Goal: Task Accomplishment & Management: Use online tool/utility

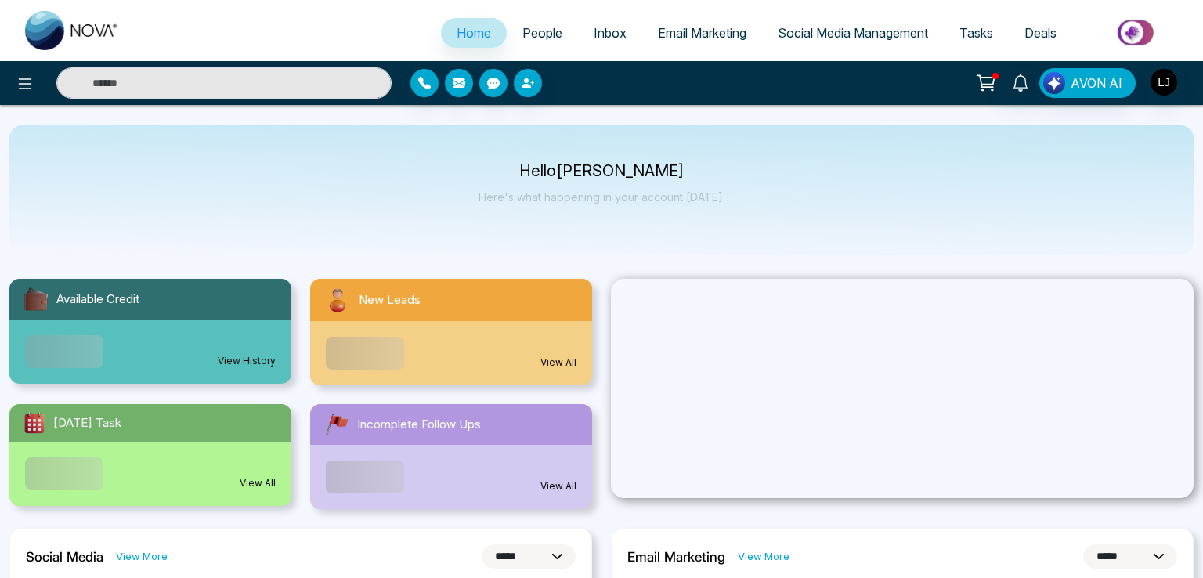
select select "*"
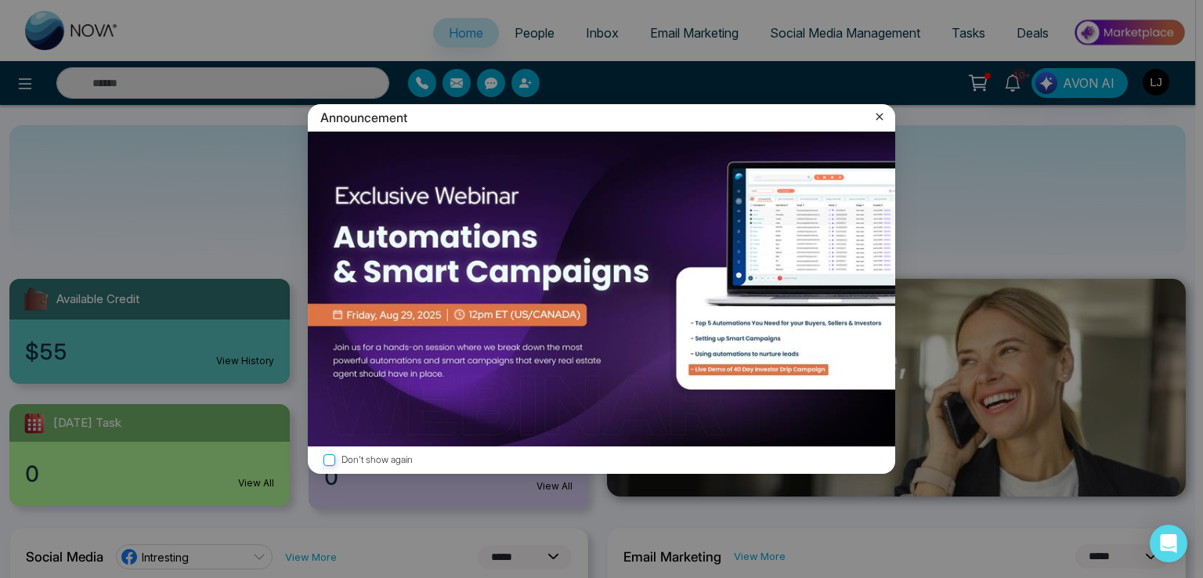
click at [872, 115] on icon at bounding box center [880, 117] width 16 height 16
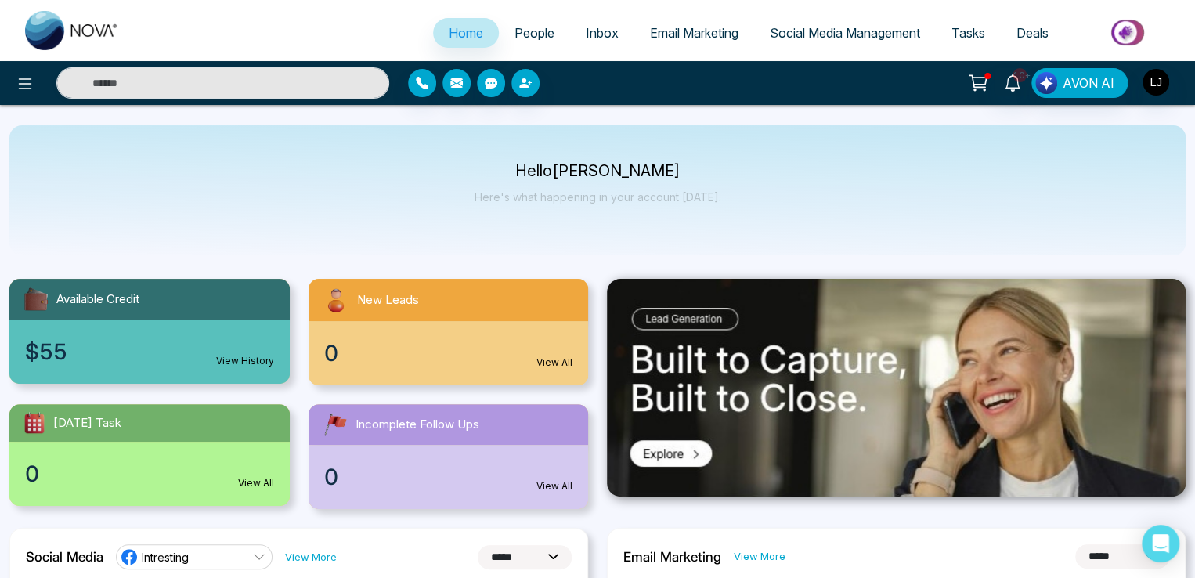
click at [519, 33] on span "People" at bounding box center [535, 33] width 40 height 16
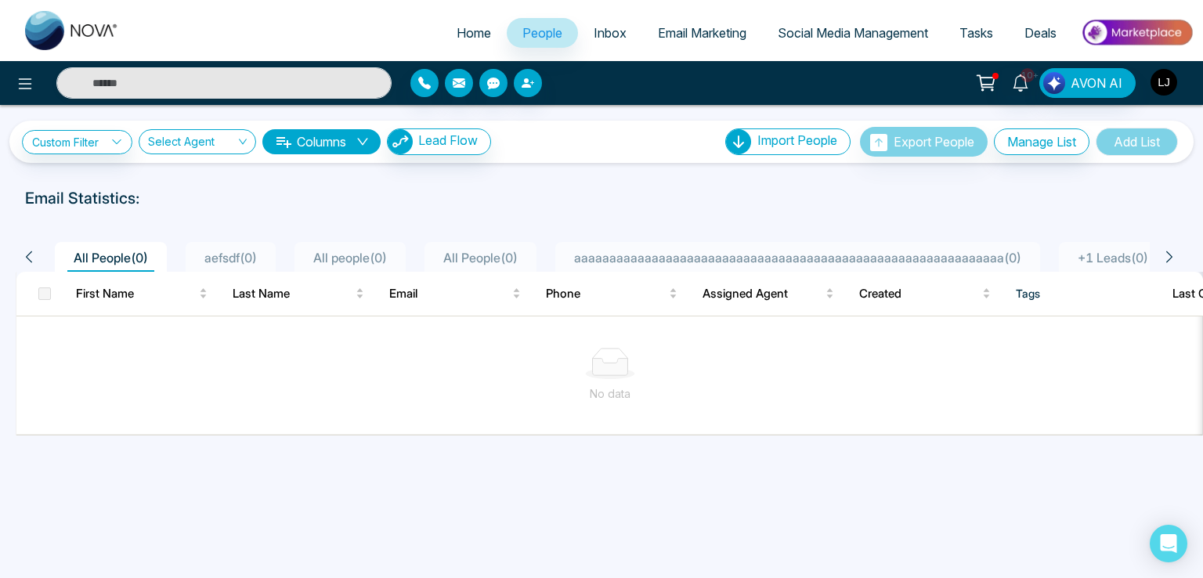
click at [1160, 87] on img "button" at bounding box center [1164, 82] width 27 height 27
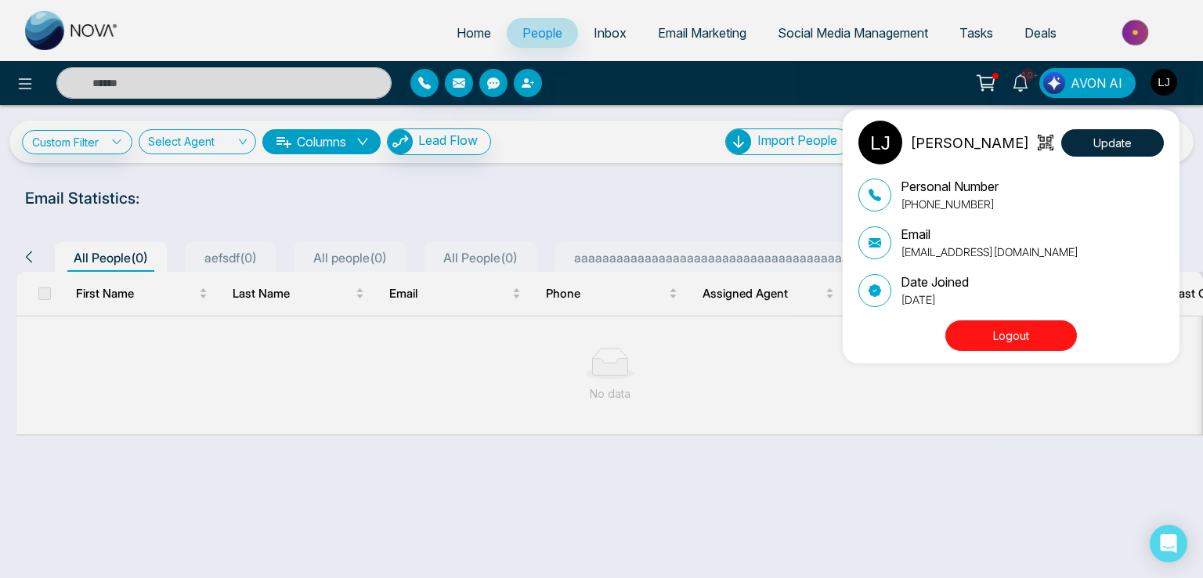
click at [367, 203] on div "Lokesh Joshi Update Personal Number +918421020309 Email lokeshjoshi6454@gmail.c…" at bounding box center [601, 289] width 1203 height 578
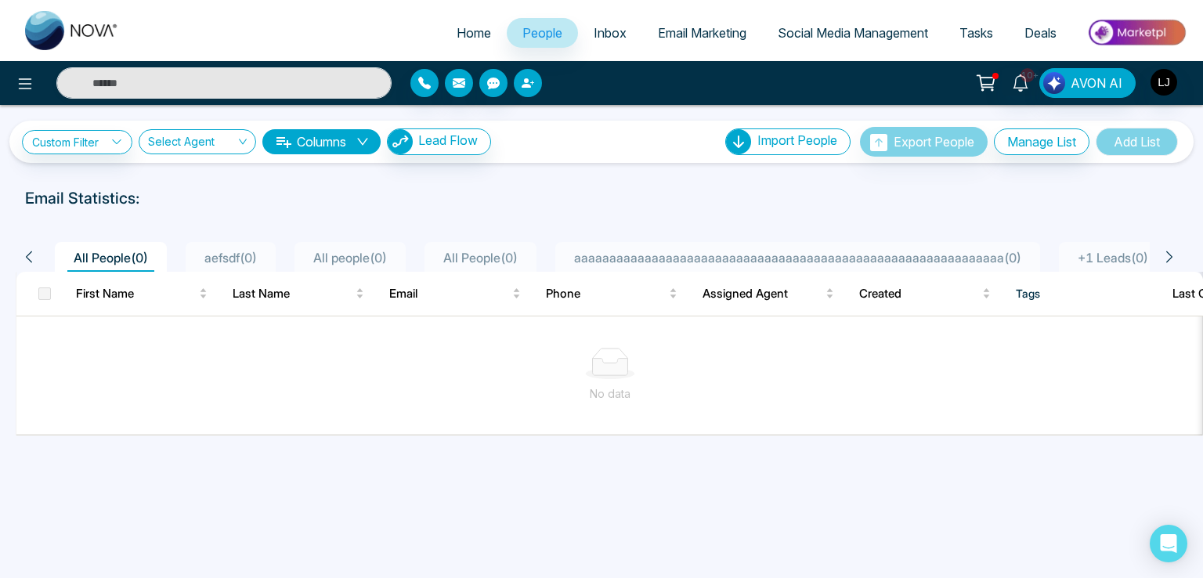
click at [526, 86] on icon "button" at bounding box center [526, 82] width 9 height 9
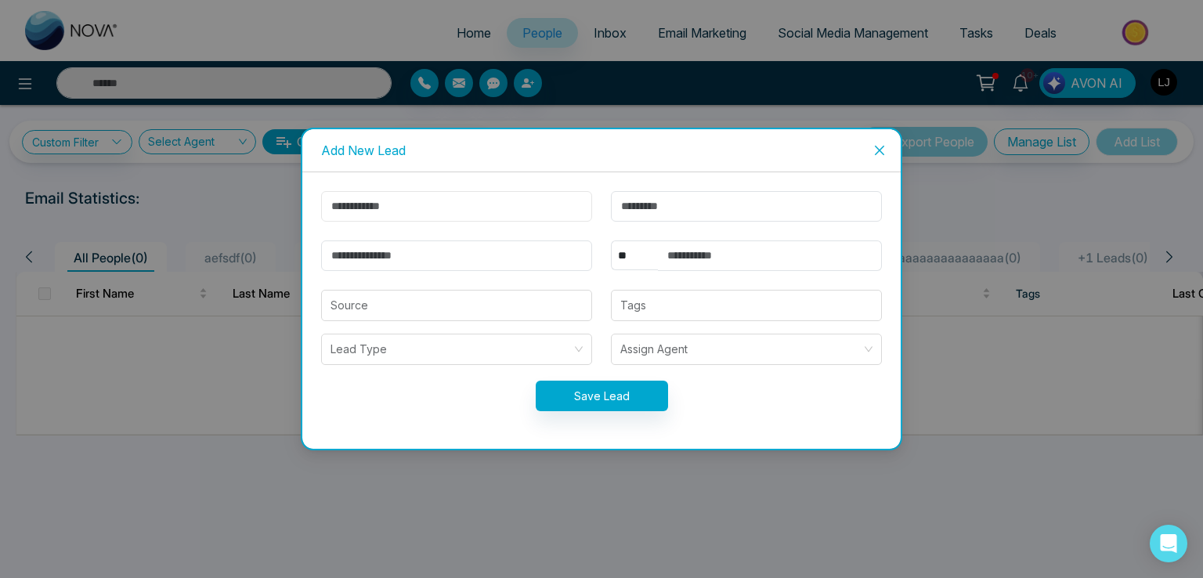
click at [374, 205] on input "text" at bounding box center [456, 206] width 271 height 31
type input "******"
click at [389, 251] on input "email" at bounding box center [456, 255] width 271 height 31
type input "**********"
click at [870, 149] on span "Close" at bounding box center [880, 150] width 42 height 42
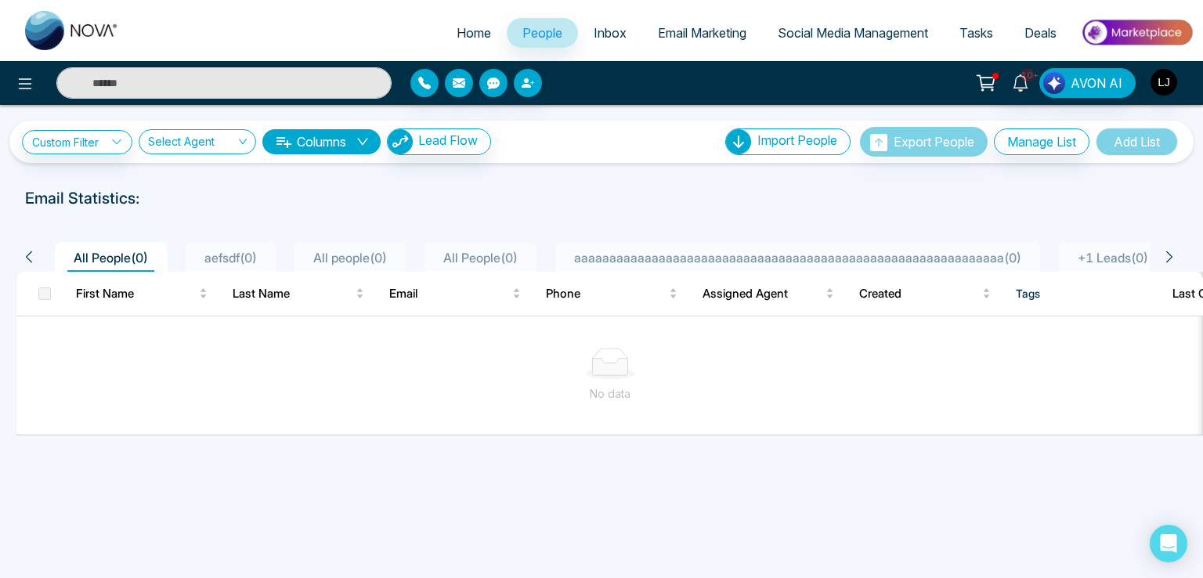
click at [674, 34] on span "Email Marketing" at bounding box center [702, 33] width 89 height 16
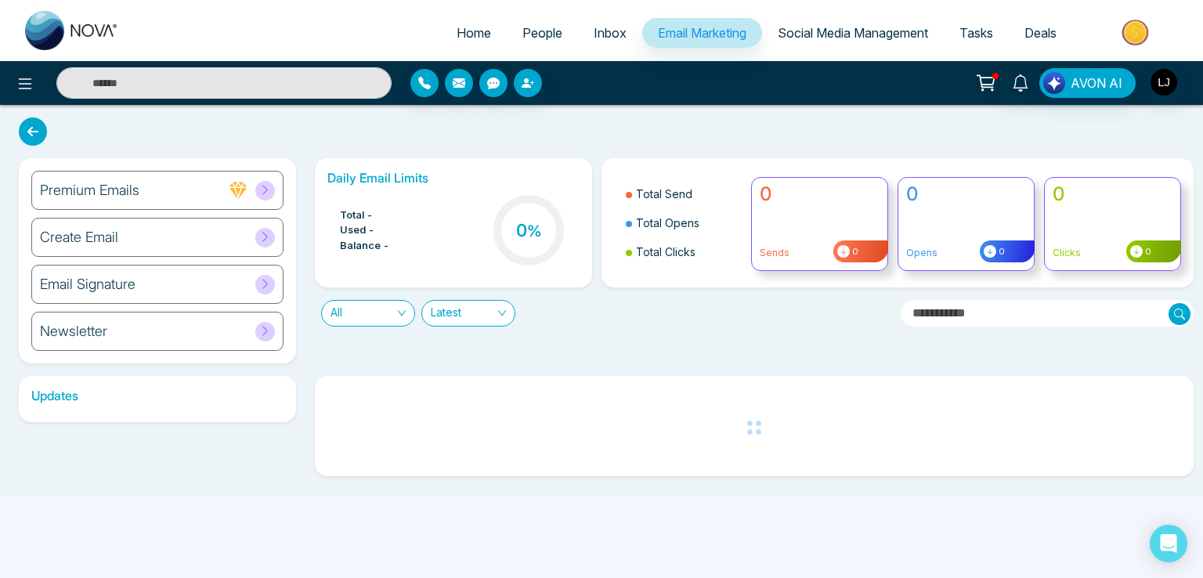
click at [177, 322] on div "Newsletter" at bounding box center [157, 331] width 252 height 39
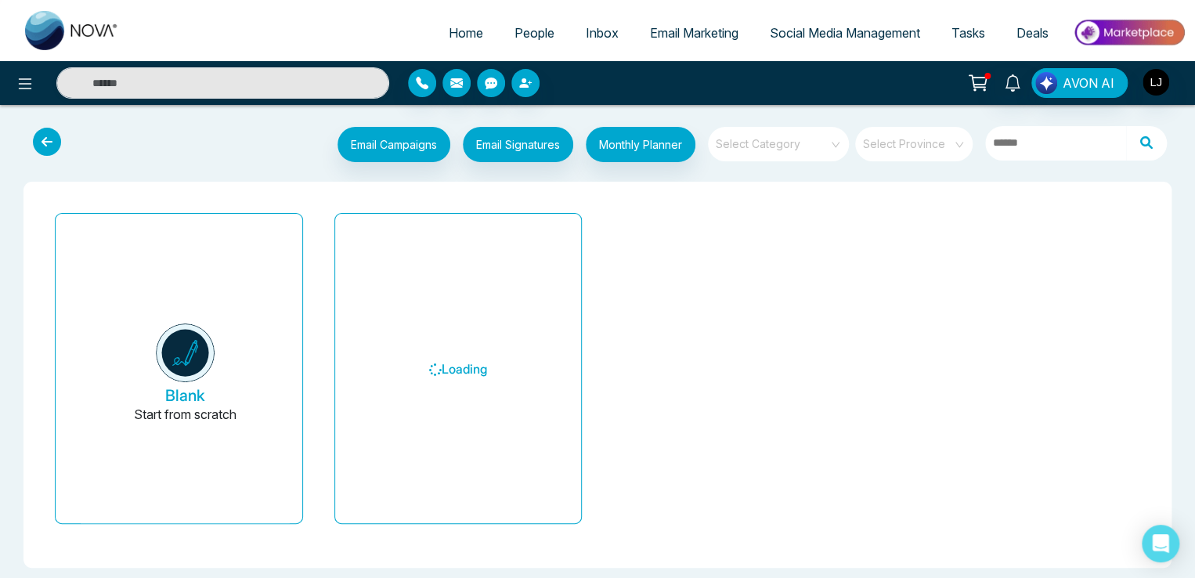
click at [909, 136] on input "search" at bounding box center [908, 139] width 89 height 24
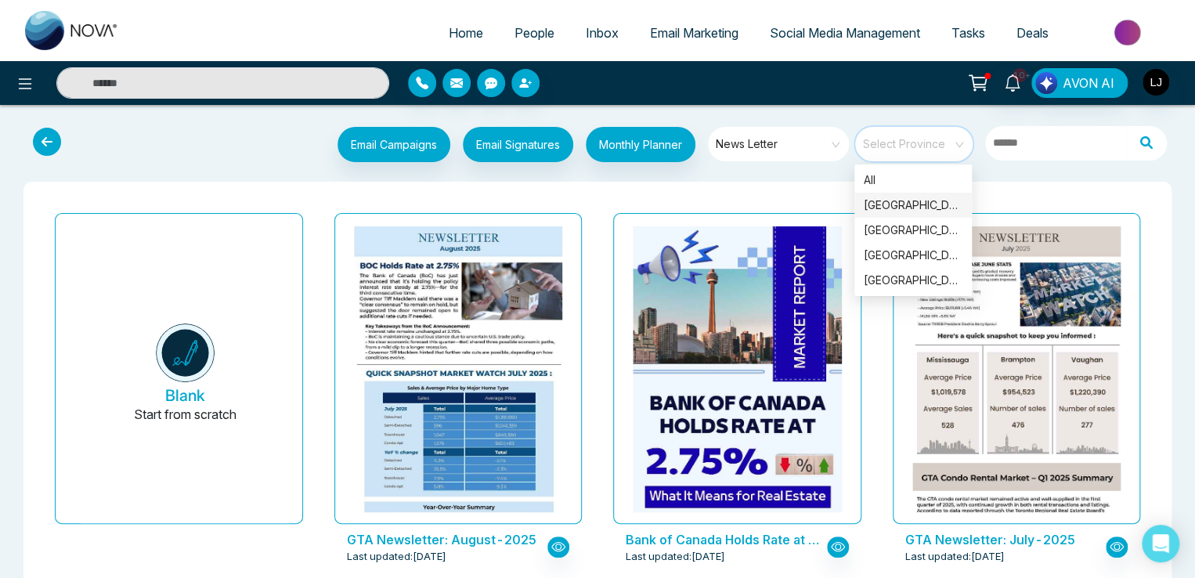
click at [884, 207] on div "Ontario" at bounding box center [913, 205] width 99 height 17
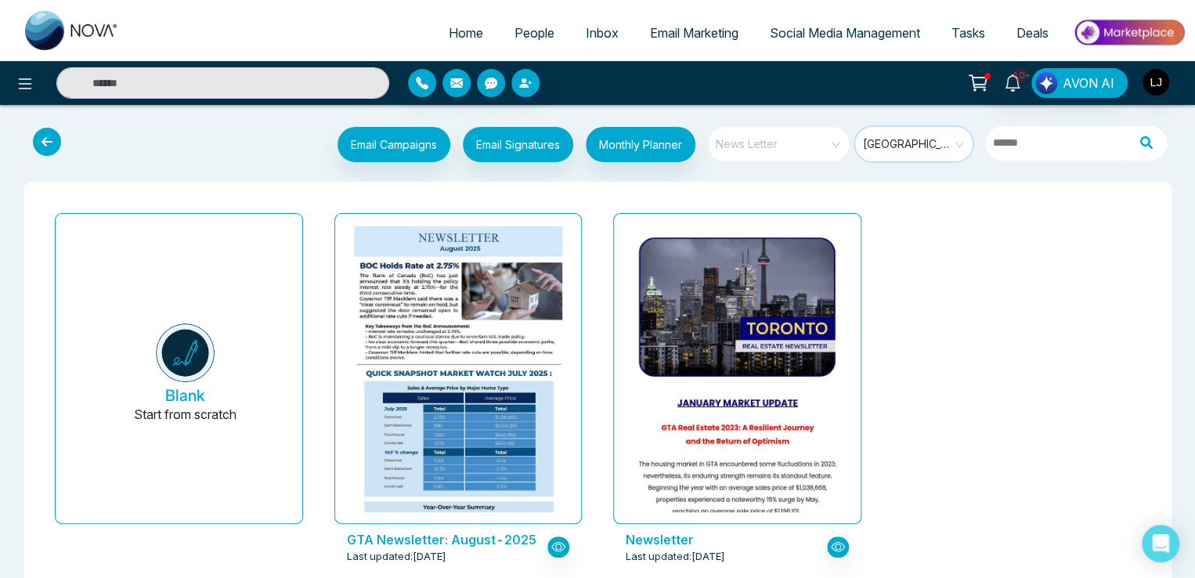
click at [794, 155] on span "News Letter" at bounding box center [780, 144] width 128 height 24
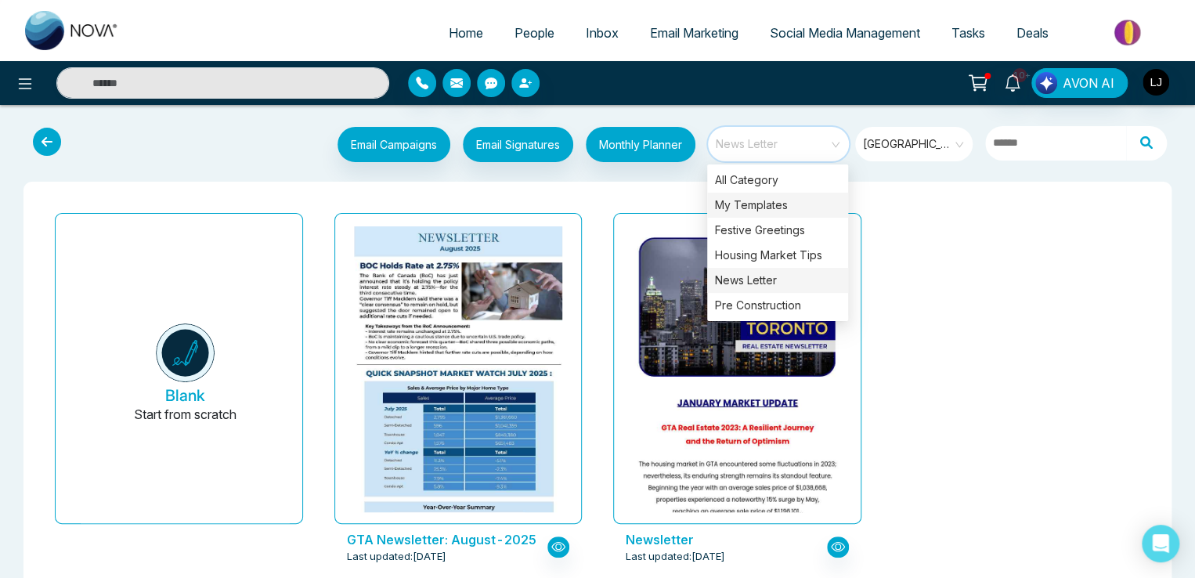
click at [749, 201] on div "My Templates" at bounding box center [777, 205] width 141 height 25
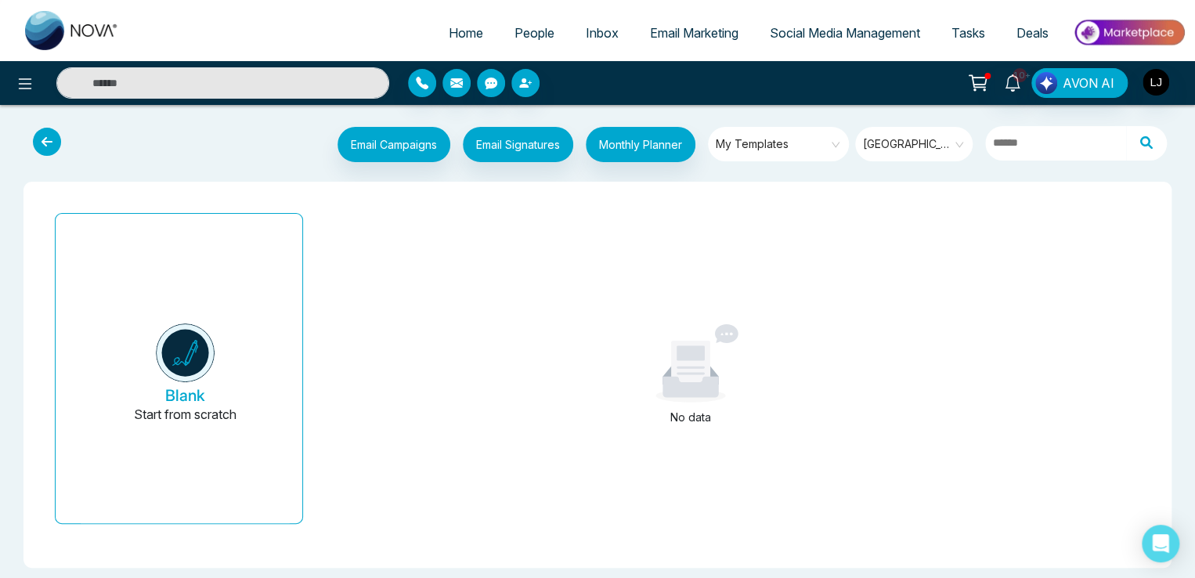
click at [931, 232] on div "No data" at bounding box center [691, 375] width 745 height 336
click at [1097, 82] on span "AVON AI" at bounding box center [1089, 83] width 52 height 19
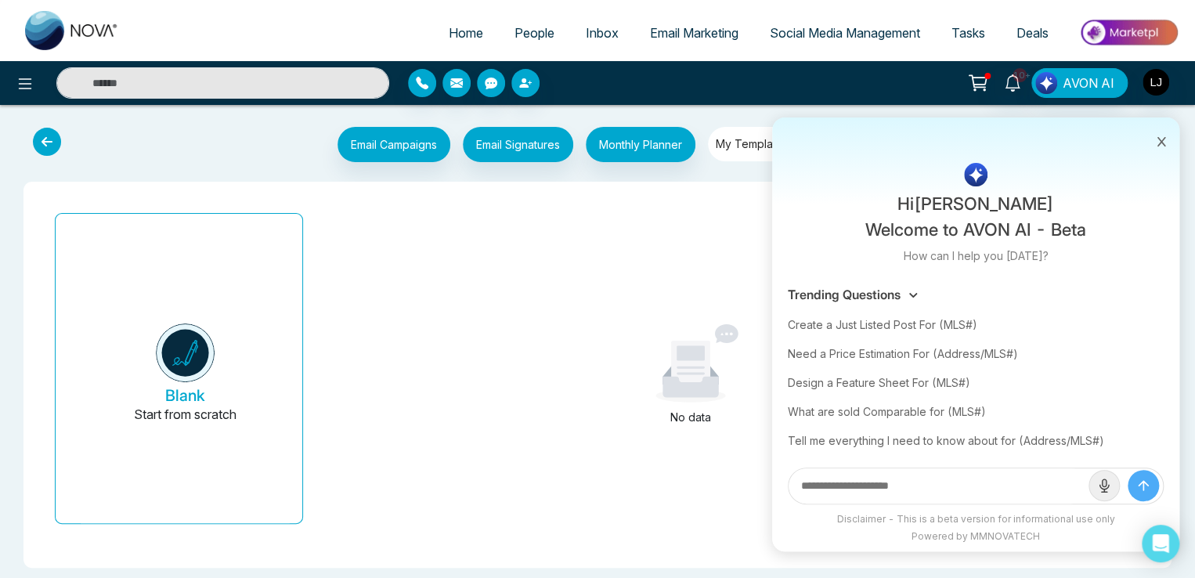
click at [1152, 143] on button at bounding box center [1162, 140] width 20 height 30
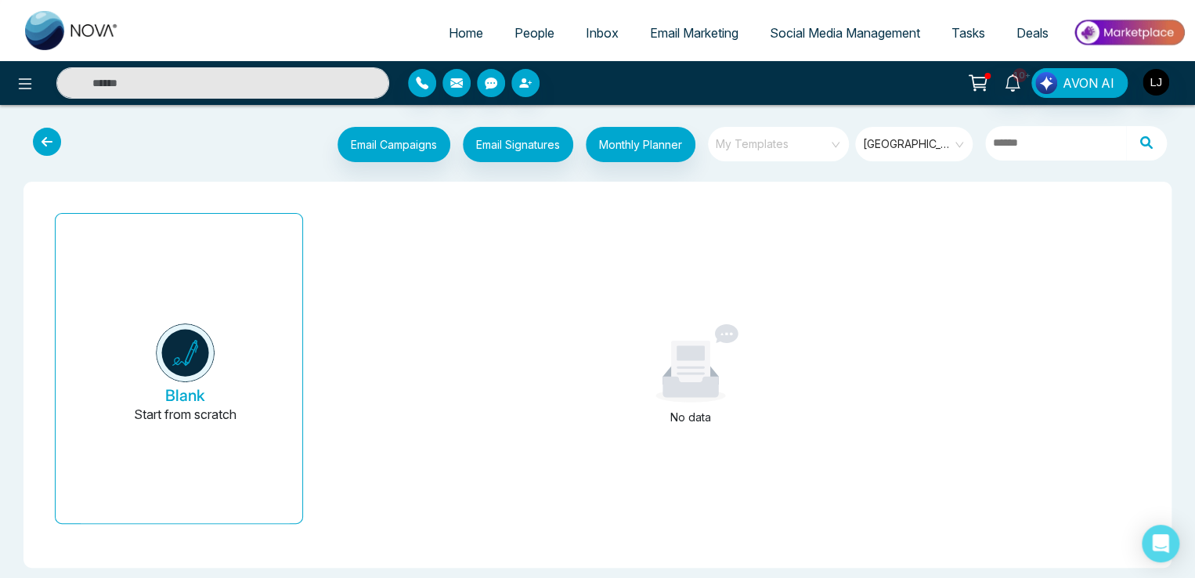
click at [765, 139] on span "My Templates" at bounding box center [780, 144] width 128 height 24
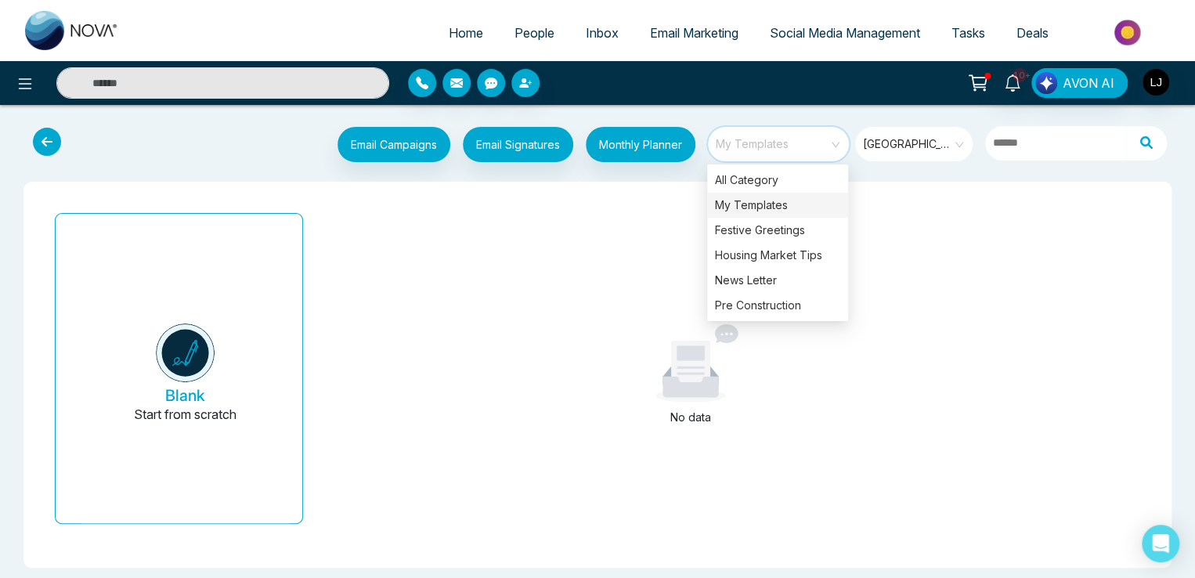
click at [755, 193] on div "My Templates" at bounding box center [777, 205] width 141 height 25
click at [750, 173] on div "All Category" at bounding box center [777, 180] width 141 height 25
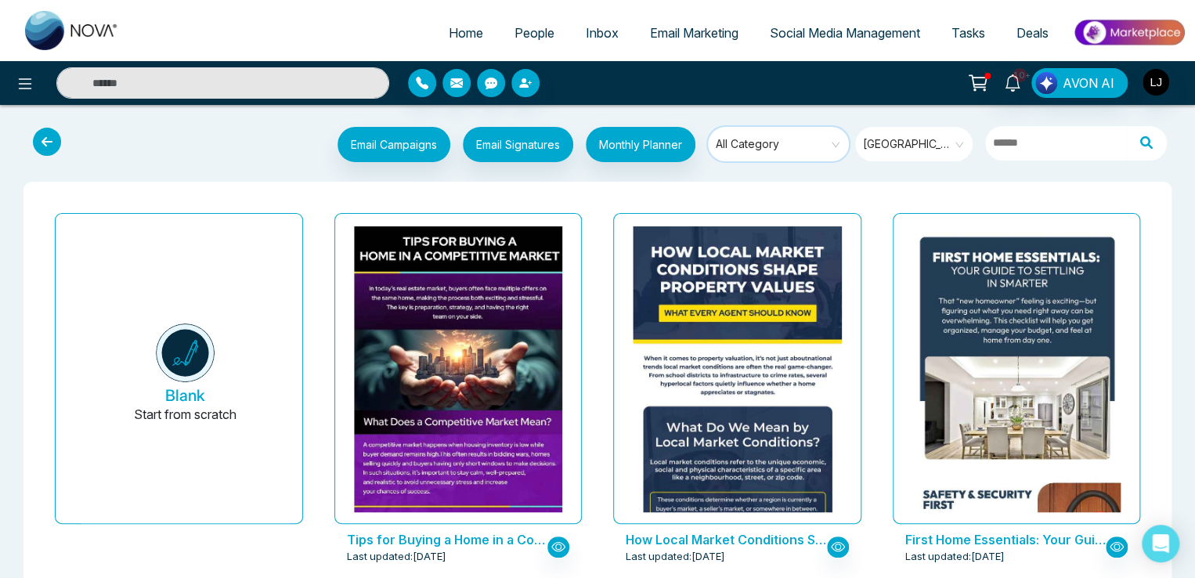
click at [516, 29] on span "People" at bounding box center [535, 33] width 40 height 16
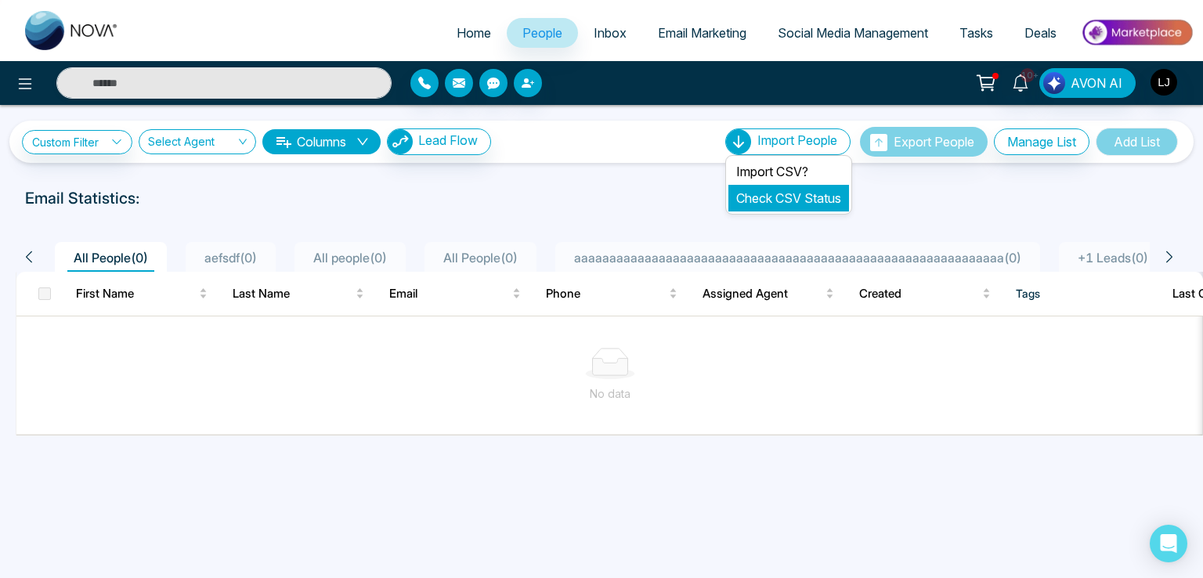
click at [777, 190] on li "Check CSV Status" at bounding box center [789, 198] width 121 height 27
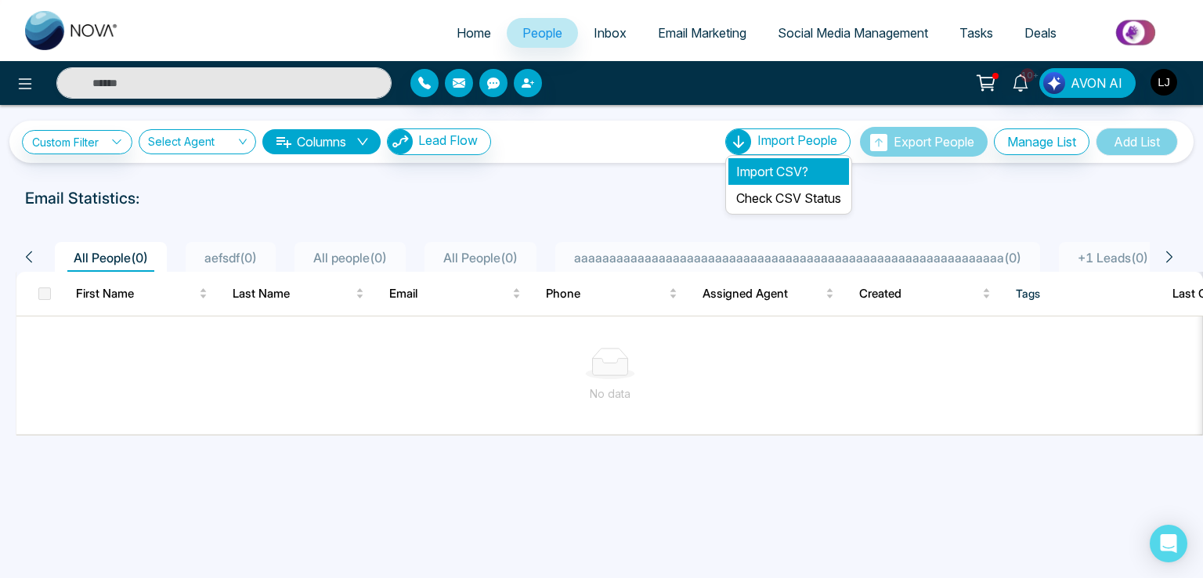
click at [765, 161] on li "Import CSV?" at bounding box center [789, 171] width 121 height 27
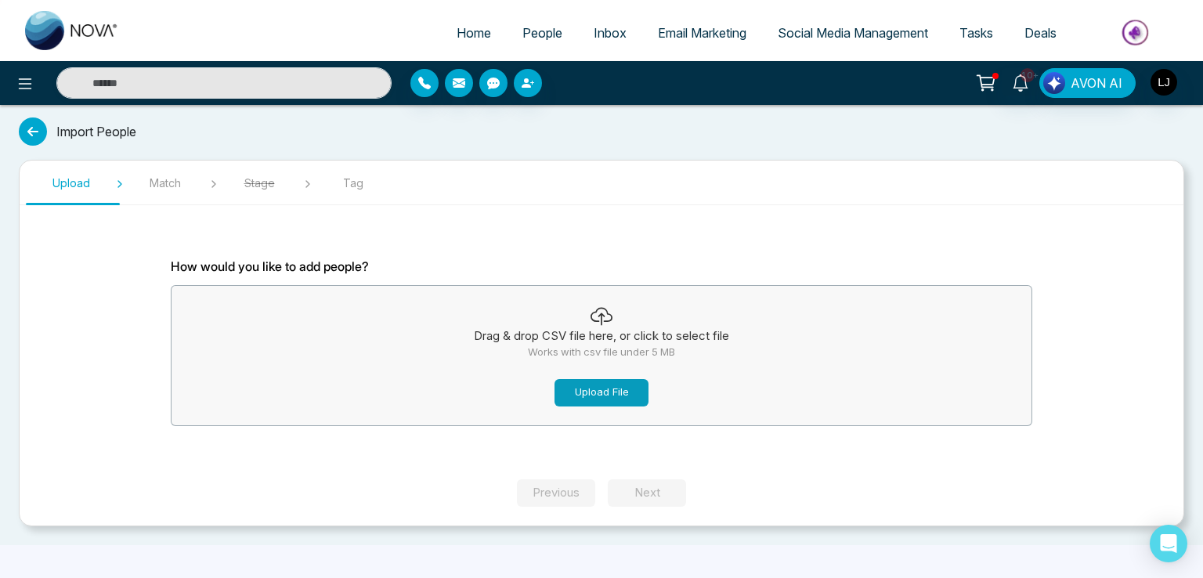
click at [600, 383] on button "Upload File" at bounding box center [602, 392] width 94 height 27
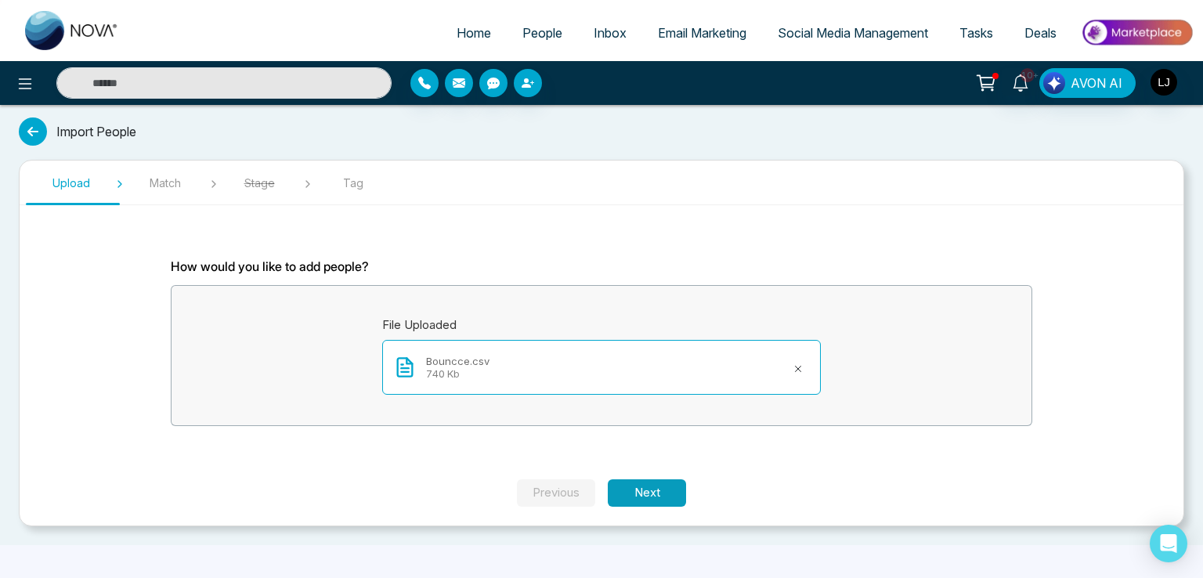
click at [657, 494] on button "Next" at bounding box center [647, 492] width 78 height 27
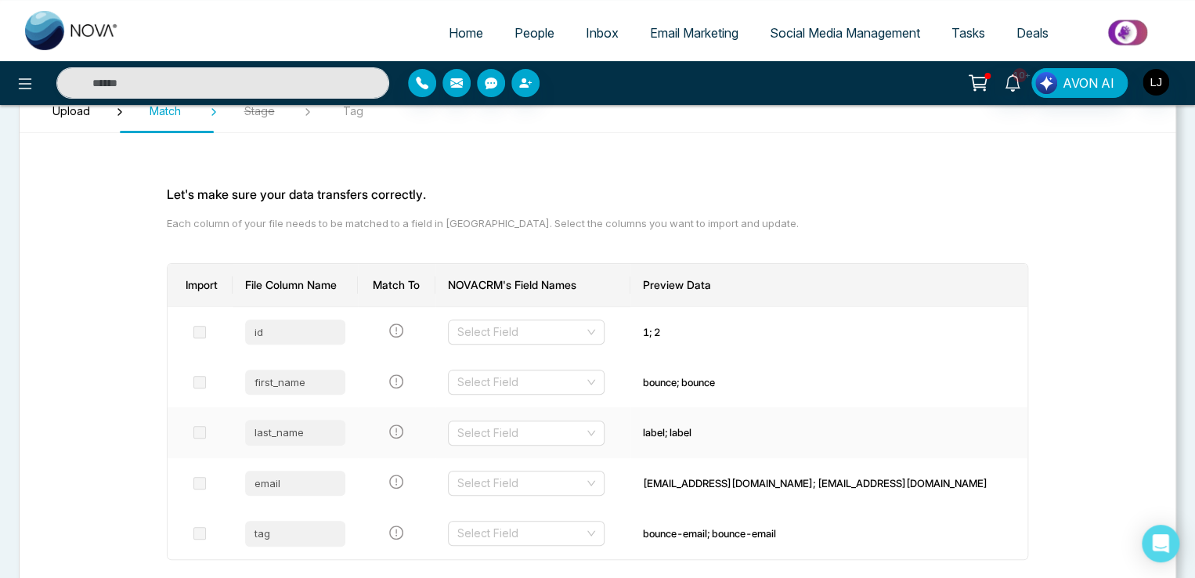
scroll to position [157, 0]
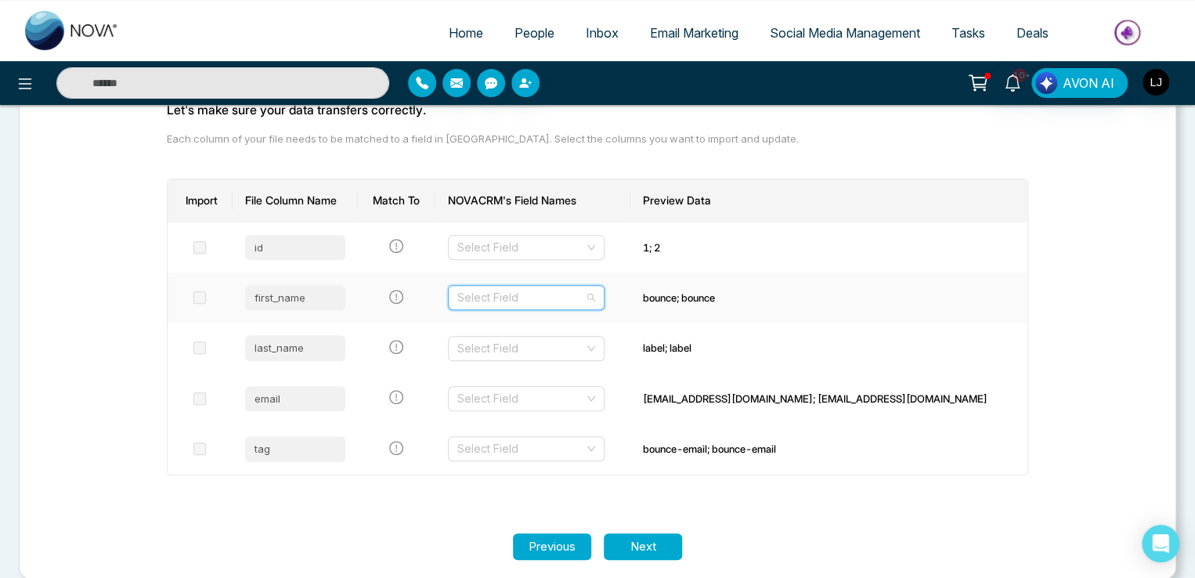
click at [465, 298] on input "search" at bounding box center [520, 298] width 127 height 24
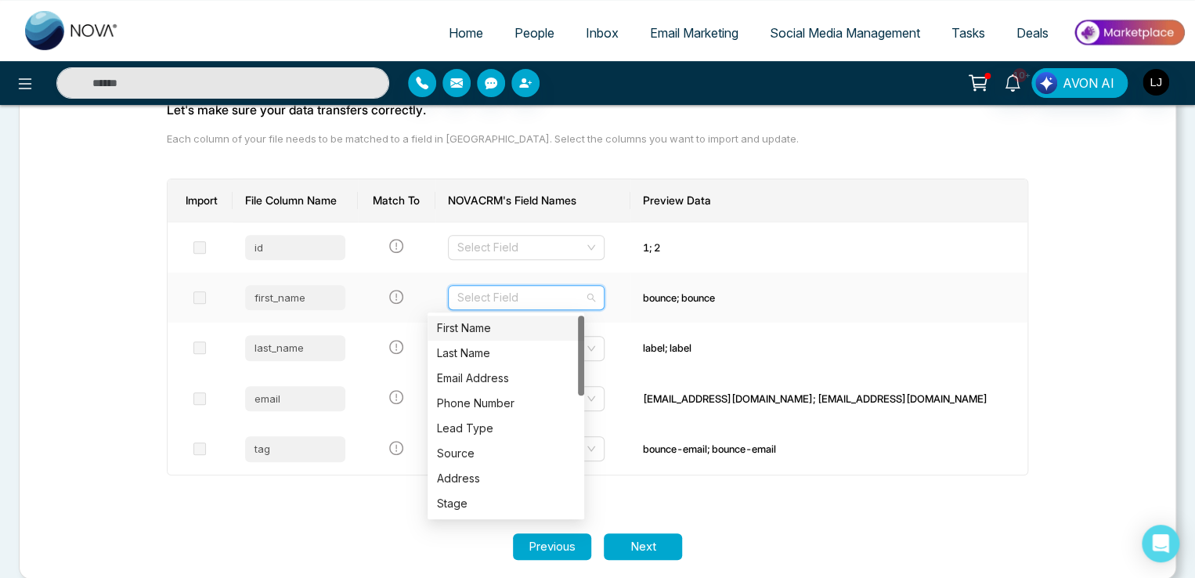
click at [473, 327] on div "First Name" at bounding box center [506, 328] width 138 height 17
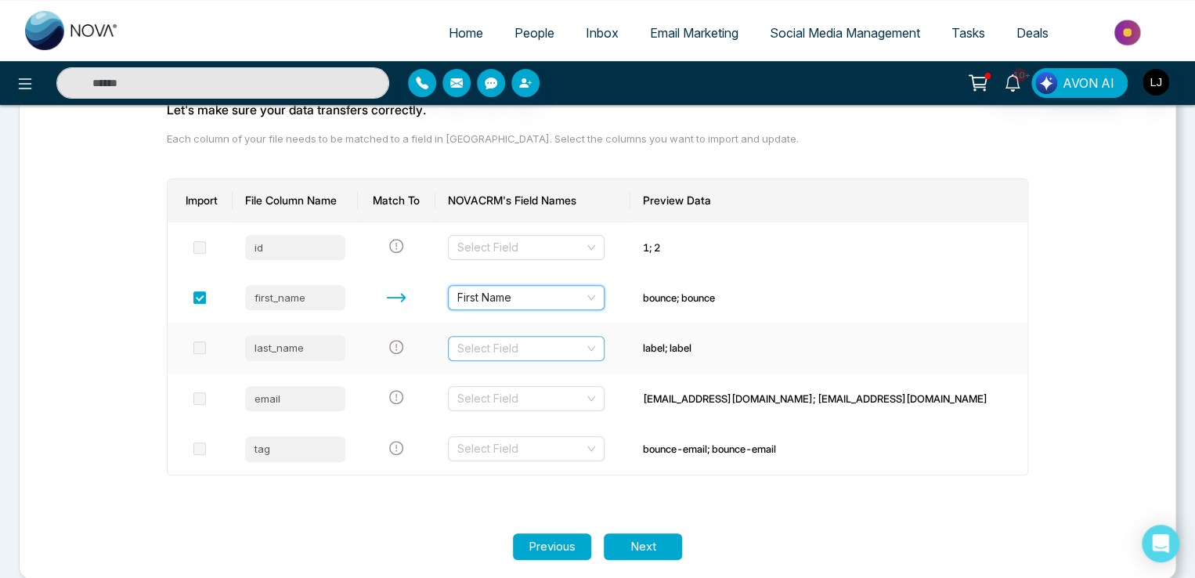
click at [472, 343] on input "search" at bounding box center [520, 349] width 127 height 24
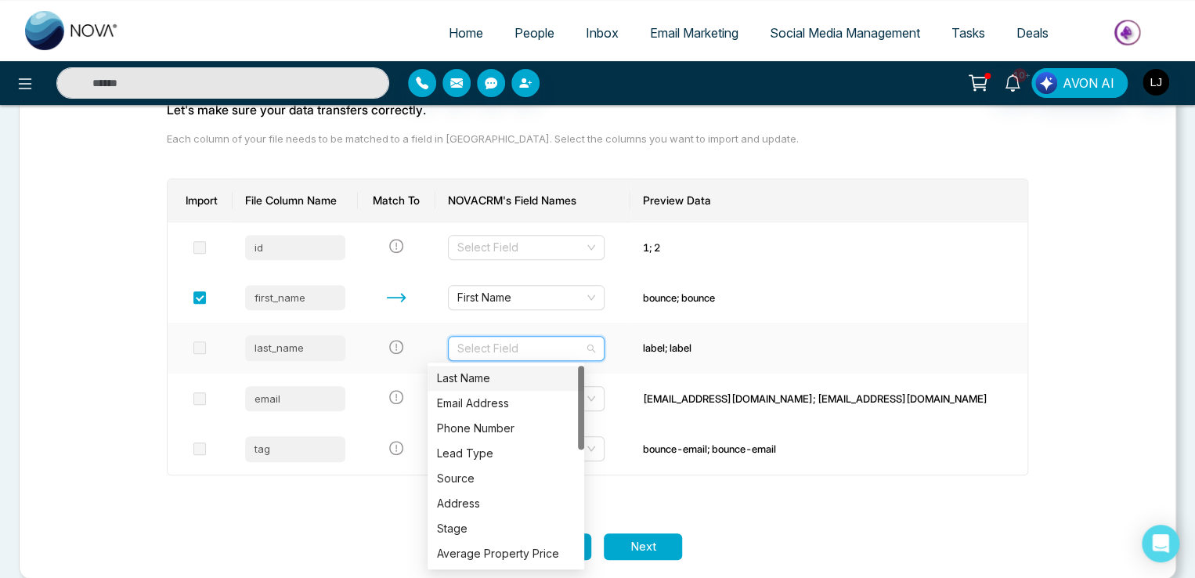
click at [479, 381] on div "Last Name" at bounding box center [506, 378] width 138 height 17
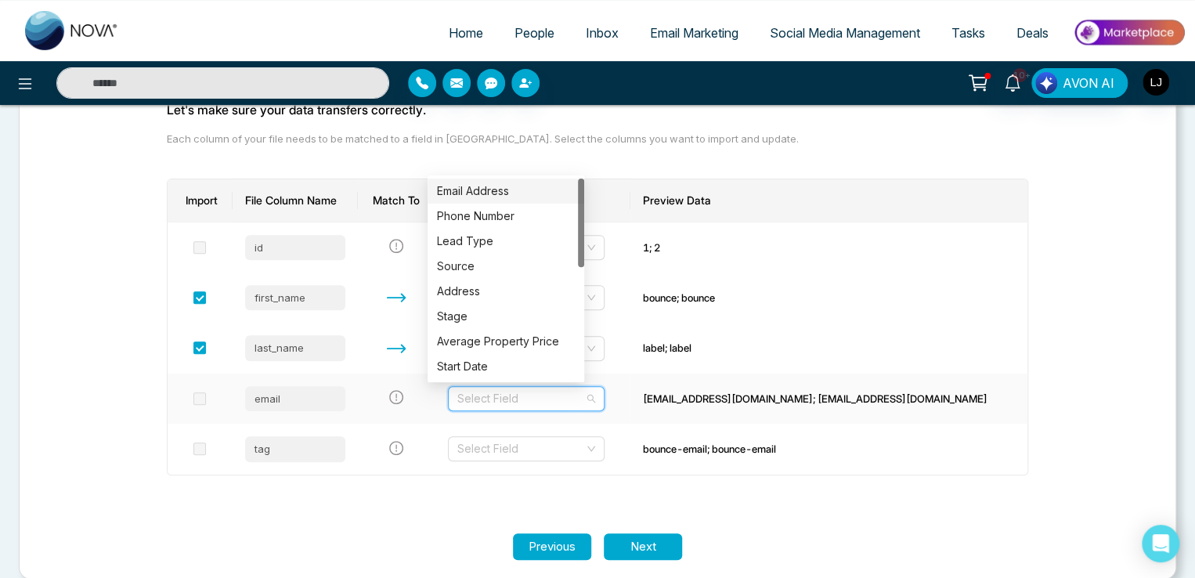
click at [494, 391] on input "search" at bounding box center [520, 399] width 127 height 24
click at [483, 186] on div "Email Address" at bounding box center [506, 191] width 138 height 17
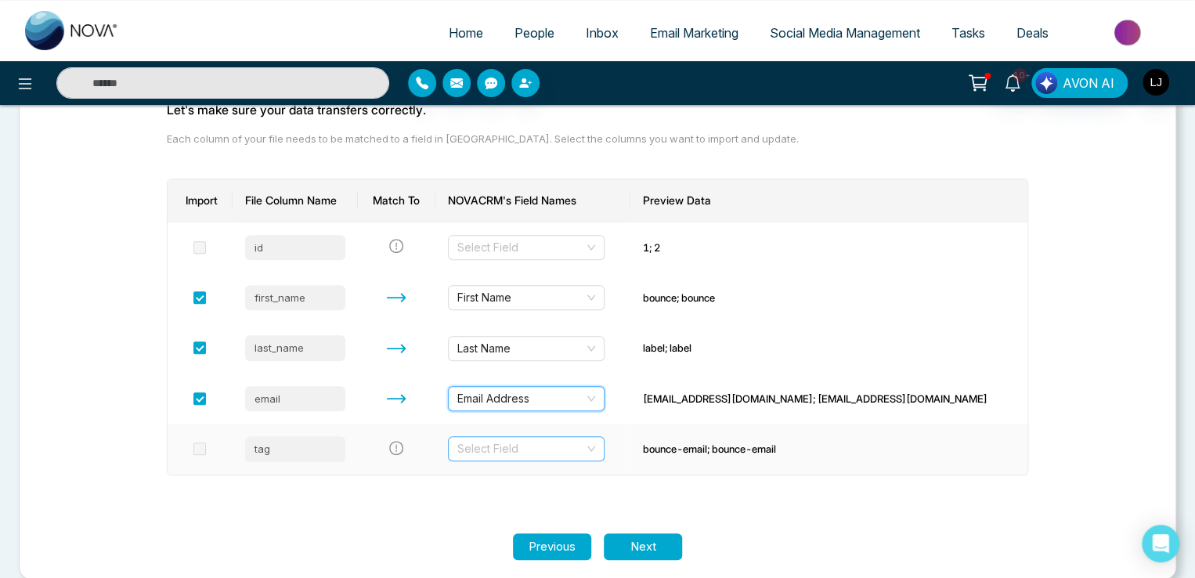
click at [483, 457] on input "search" at bounding box center [520, 449] width 127 height 24
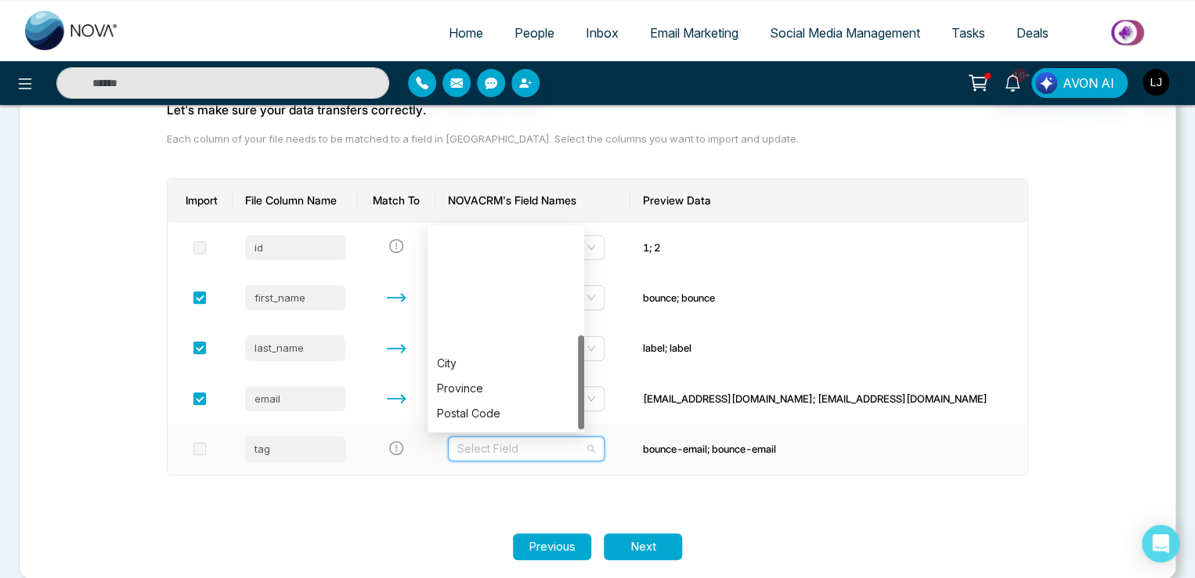
scroll to position [226, 0]
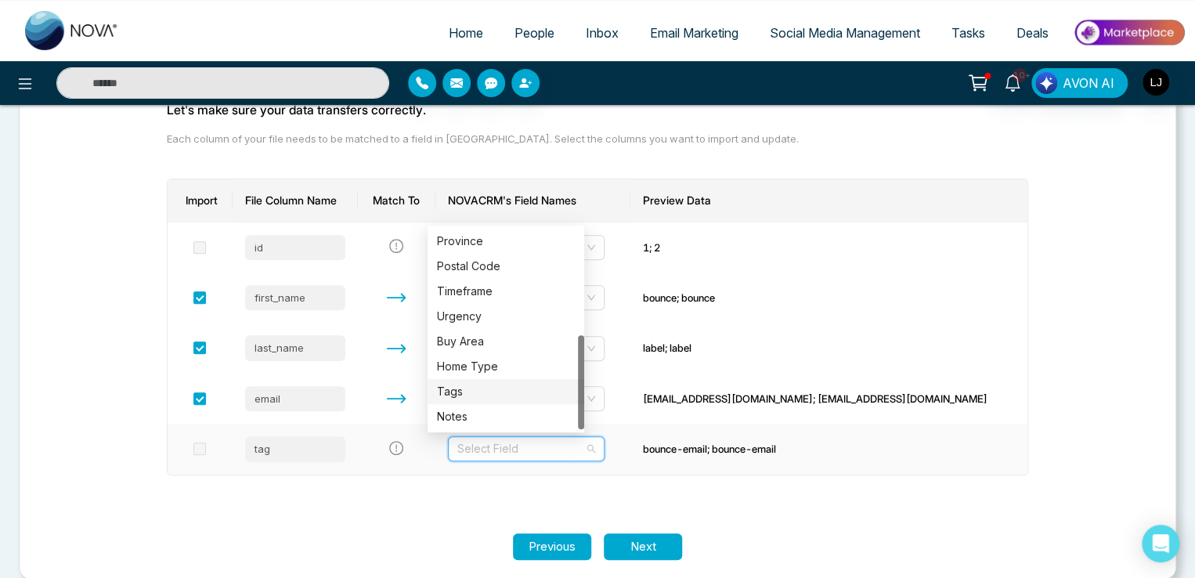
click at [465, 389] on div "Tags" at bounding box center [506, 391] width 138 height 17
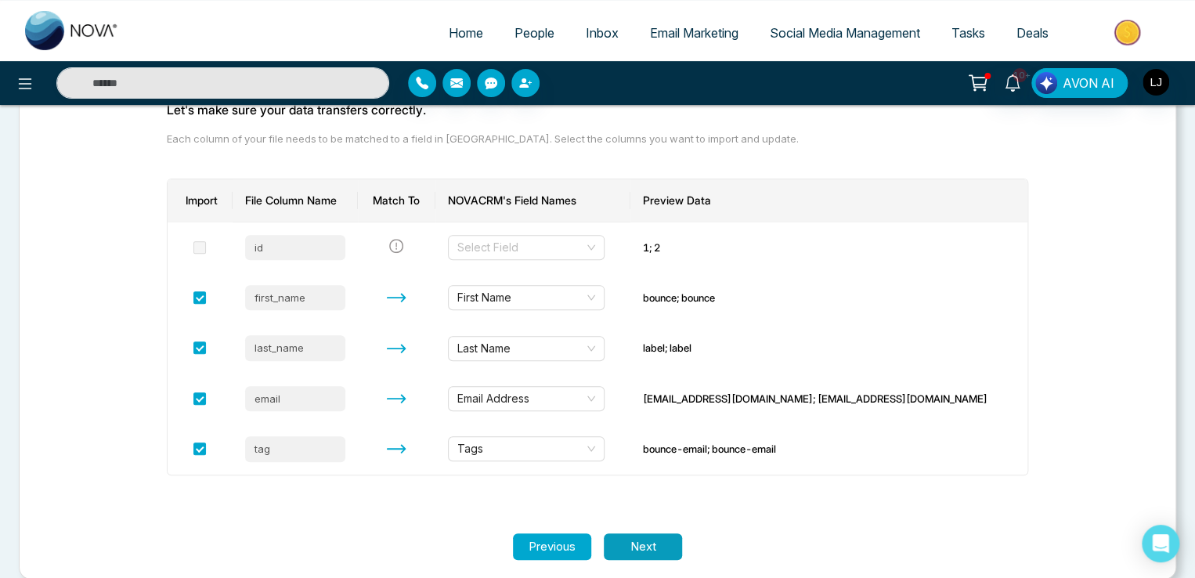
click at [653, 546] on button "Next" at bounding box center [643, 546] width 78 height 27
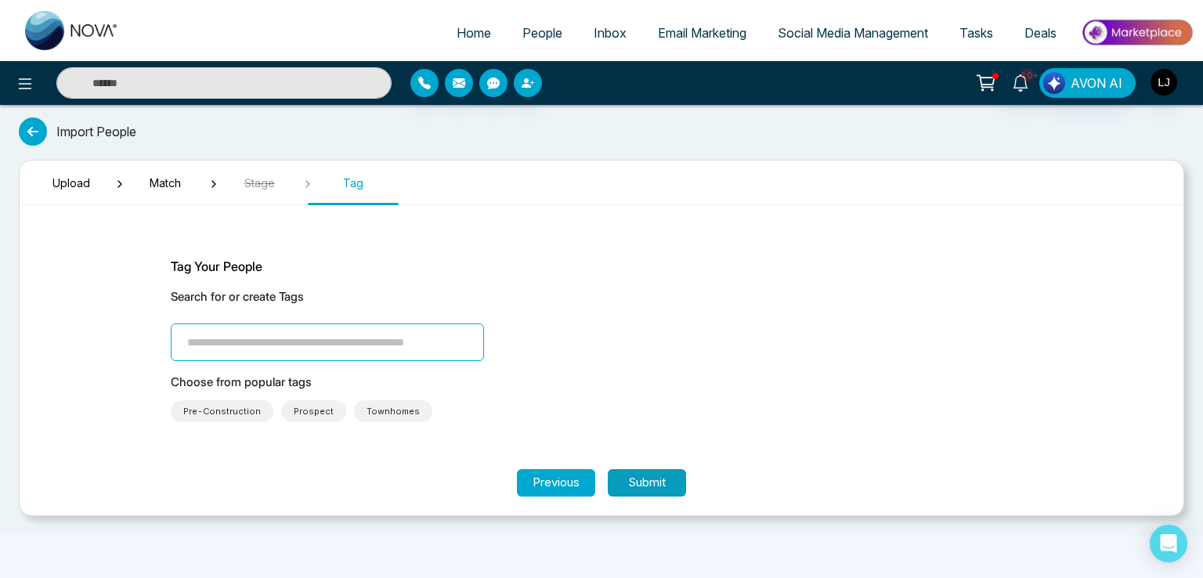
click at [645, 486] on button "Submit" at bounding box center [647, 482] width 78 height 27
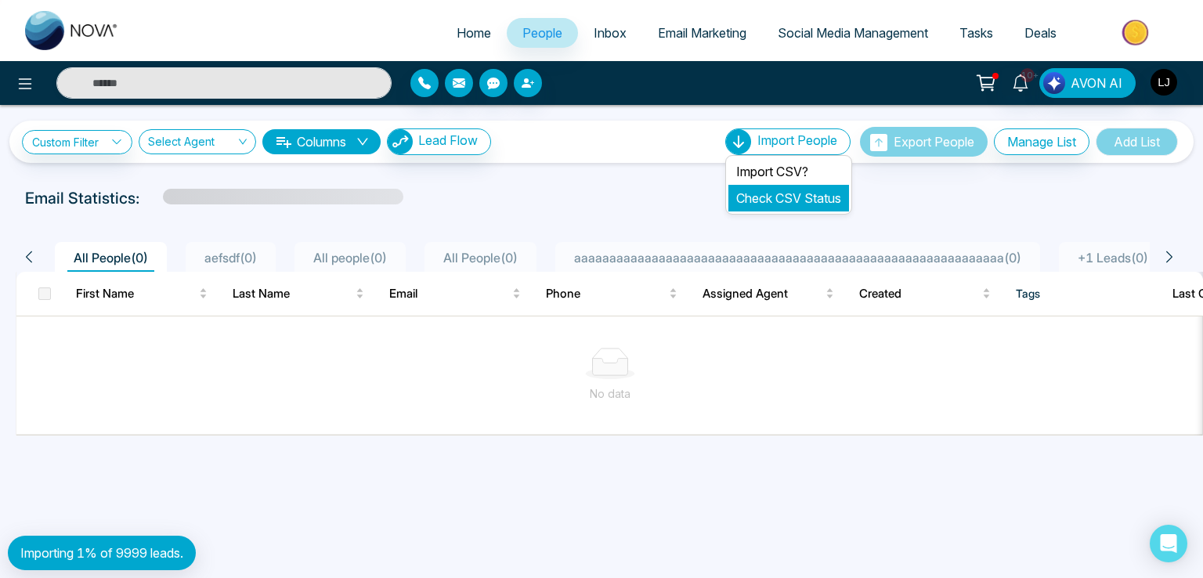
click at [765, 208] on li "Check CSV Status" at bounding box center [789, 198] width 121 height 27
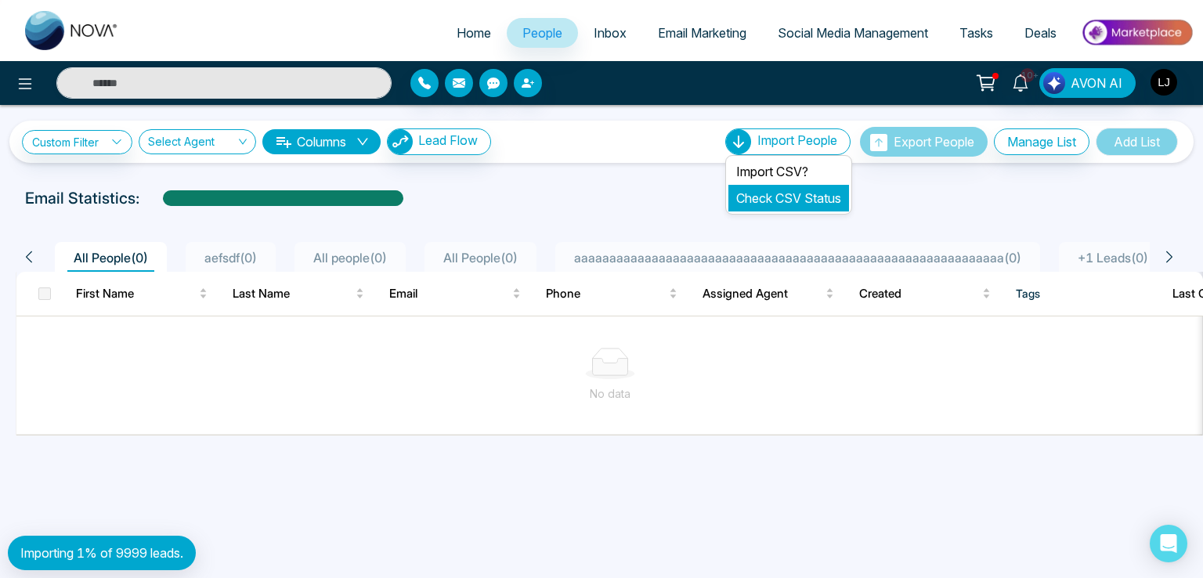
click at [761, 194] on link "Check CSV Status" at bounding box center [788, 198] width 105 height 16
